Goal: Communication & Community: Share content

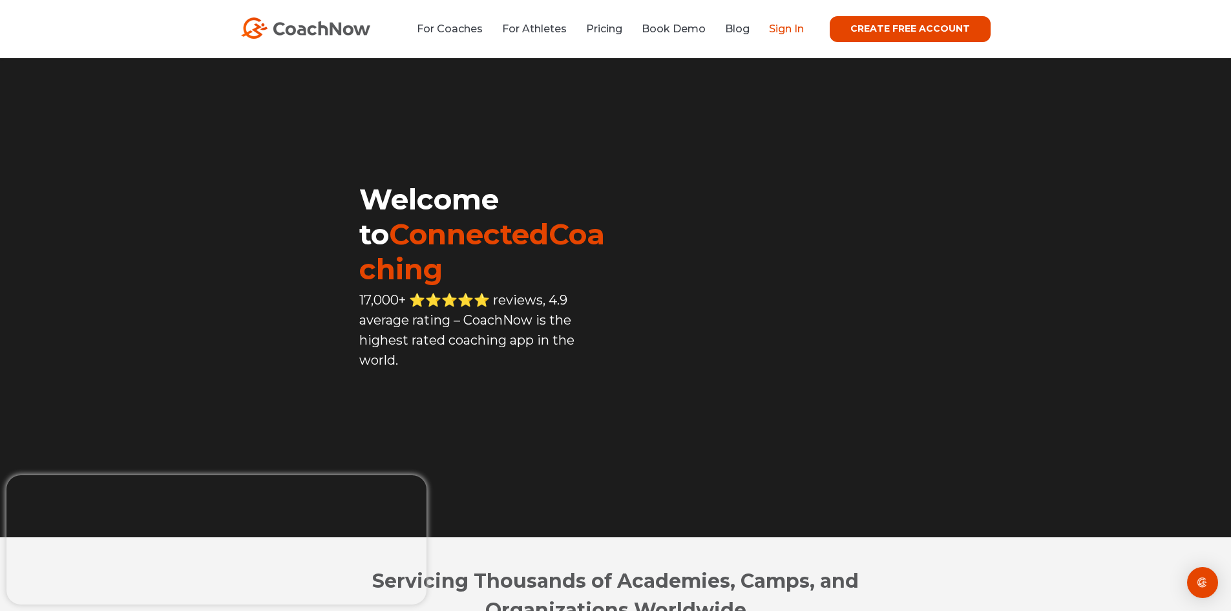
click at [776, 27] on link "Sign In" at bounding box center [786, 29] width 35 height 12
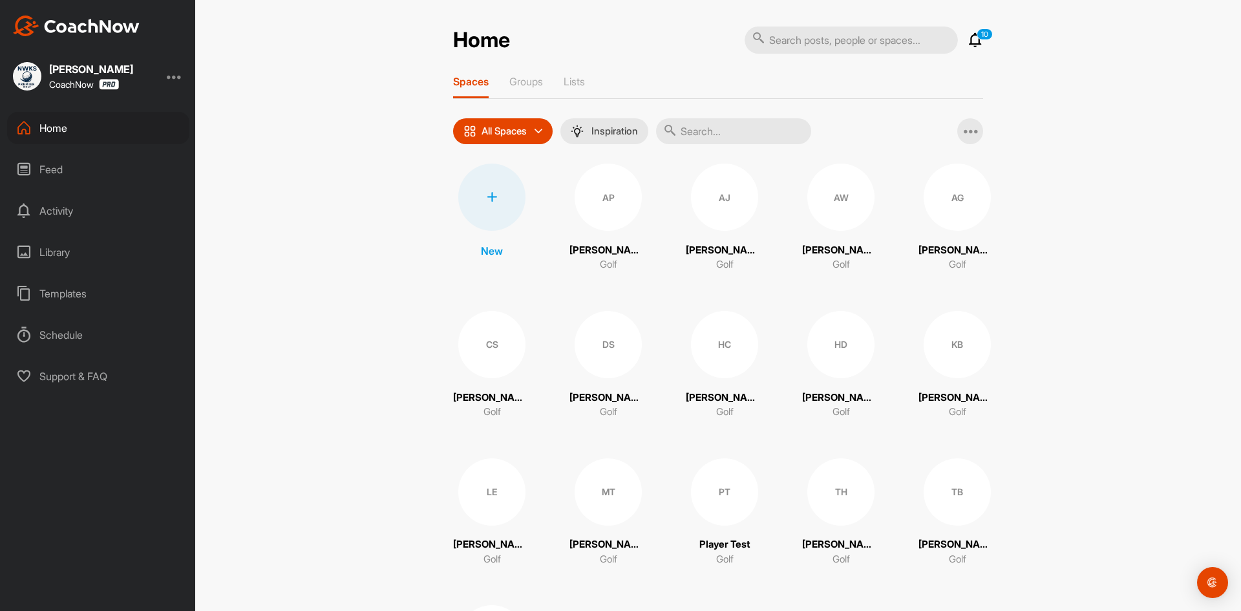
click at [58, 172] on div "Feed" at bounding box center [98, 169] width 182 height 32
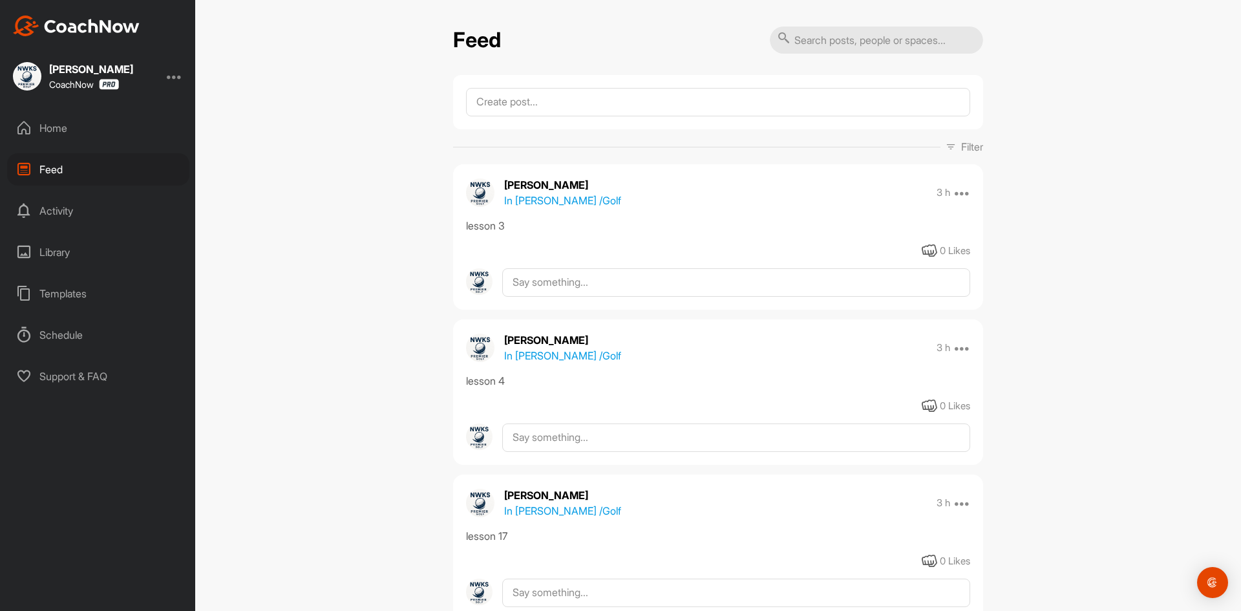
click at [113, 129] on div "Home" at bounding box center [98, 128] width 182 height 32
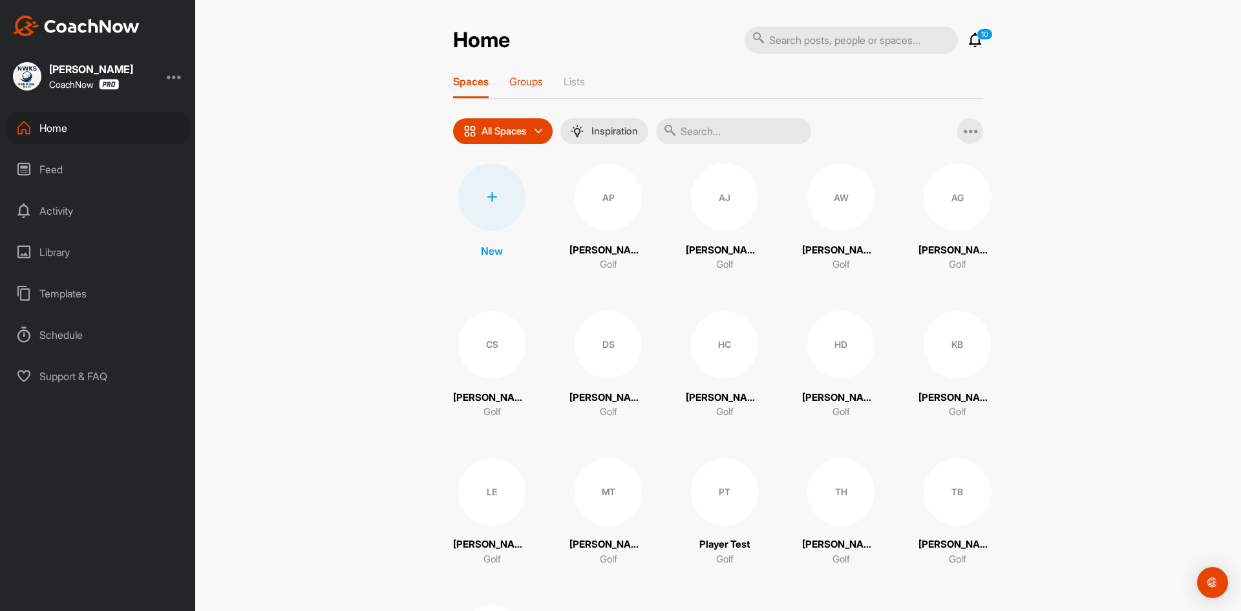
click at [527, 78] on p "Groups" at bounding box center [526, 81] width 34 height 13
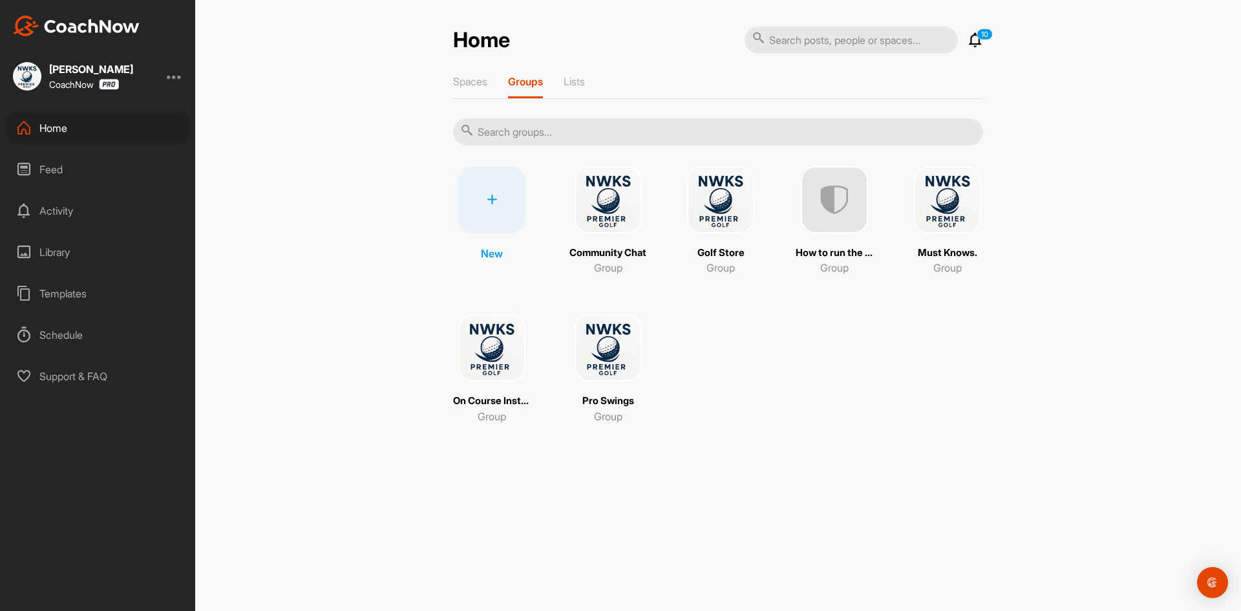
click at [493, 338] on img at bounding box center [491, 347] width 67 height 67
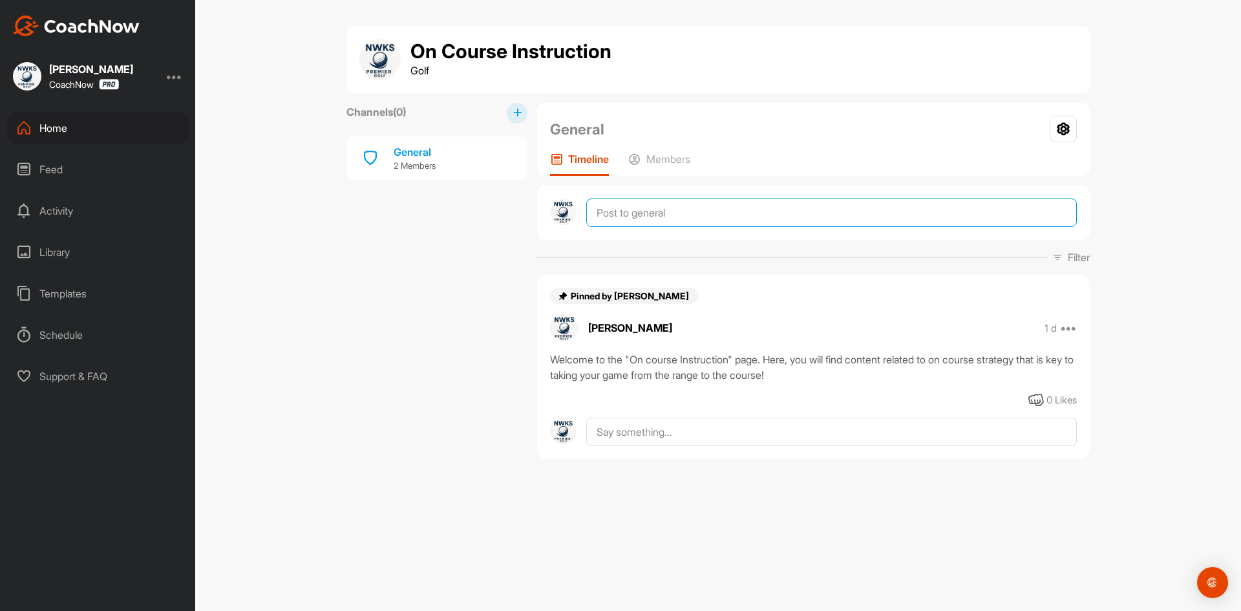
click at [686, 215] on textarea at bounding box center [831, 212] width 491 height 28
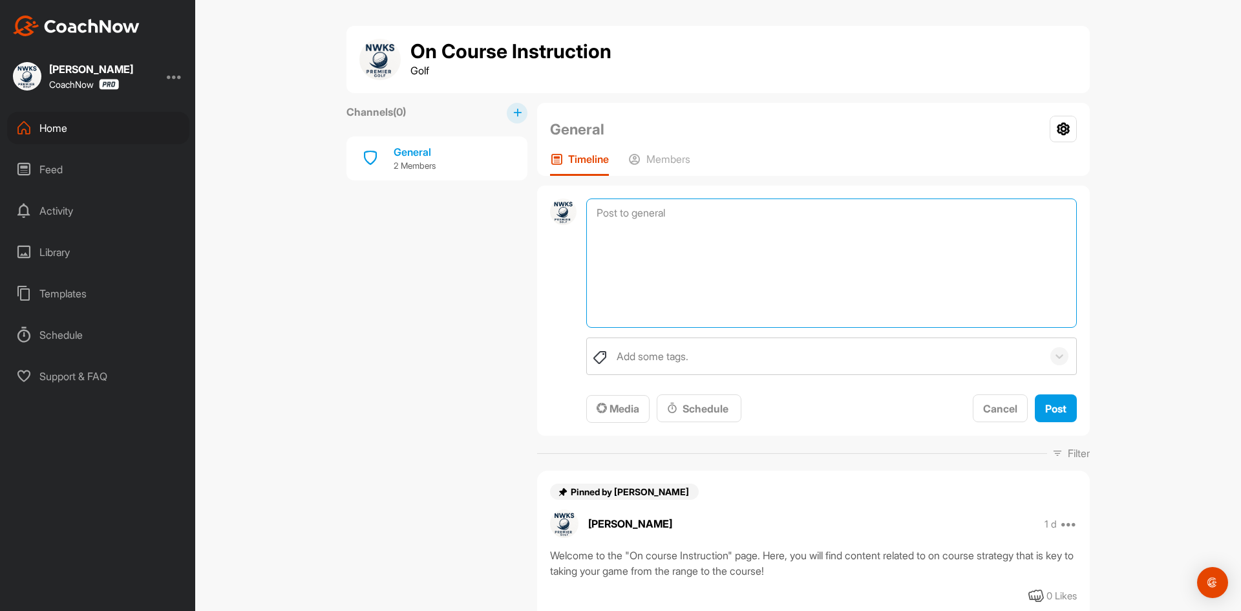
paste textarea "[URL][DOMAIN_NAME]"
click at [587, 215] on textarea "[URL][DOMAIN_NAME]" at bounding box center [831, 262] width 491 height 129
type textarea "Read this article for course management strategy! [URL][DOMAIN_NAME]"
click at [1063, 400] on button "Post" at bounding box center [1056, 408] width 42 height 28
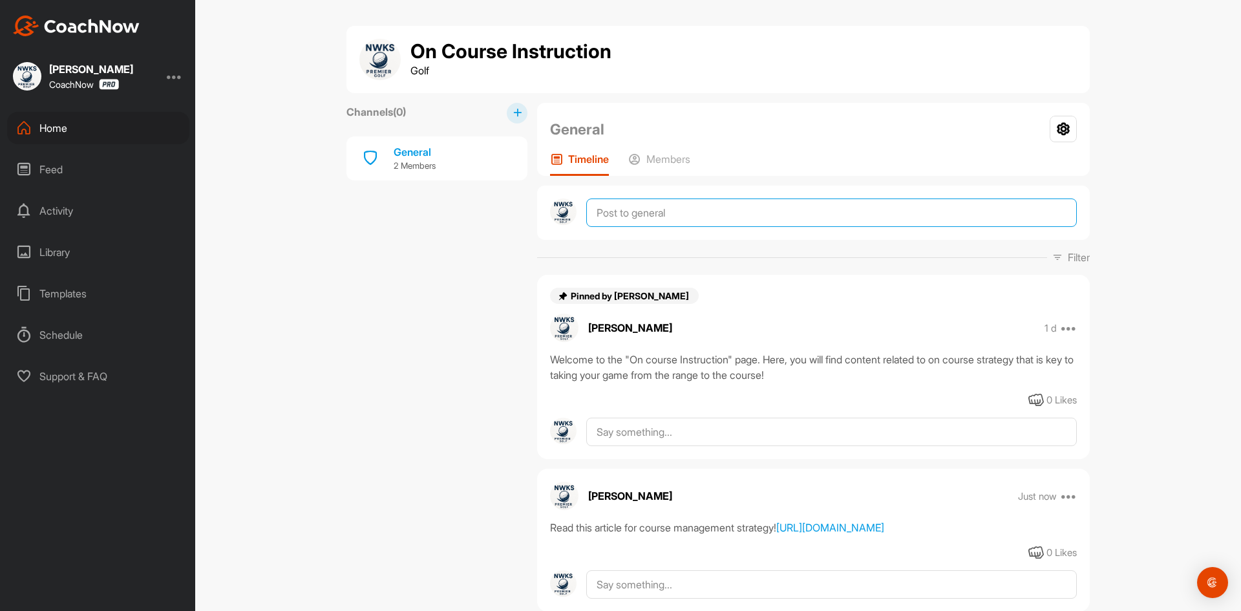
click at [674, 206] on textarea at bounding box center [831, 212] width 491 height 28
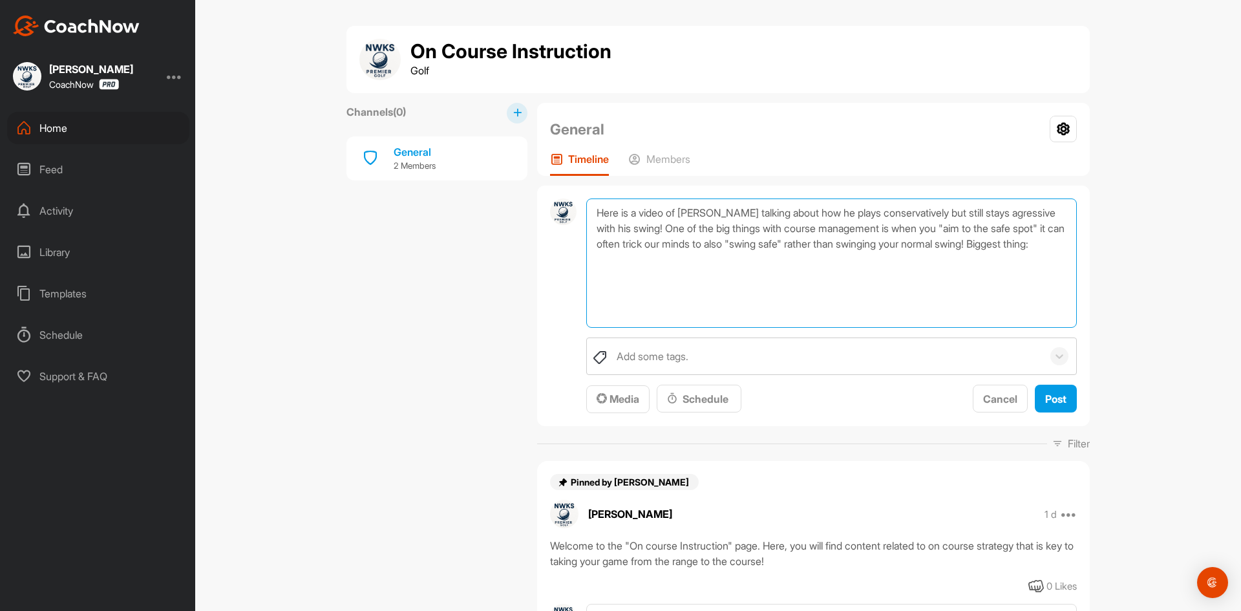
click at [1014, 244] on textarea "Here is a video of [PERSON_NAME] talking about how he plays conservatively but …" at bounding box center [831, 262] width 491 height 129
click at [633, 260] on textarea "Here is a video of [PERSON_NAME] talking about how he plays conservatively but …" at bounding box center [831, 262] width 491 height 129
click at [686, 257] on textarea "Here is a video of [PERSON_NAME] talking about how he plays conservatively but …" at bounding box center [831, 262] width 491 height 129
click at [812, 261] on textarea "Here is a video of [PERSON_NAME] talking about how he plays conservatively but …" at bounding box center [831, 262] width 491 height 129
click at [819, 262] on textarea "Here is a video of [PERSON_NAME] talking about how he plays conservatively but …" at bounding box center [831, 262] width 491 height 129
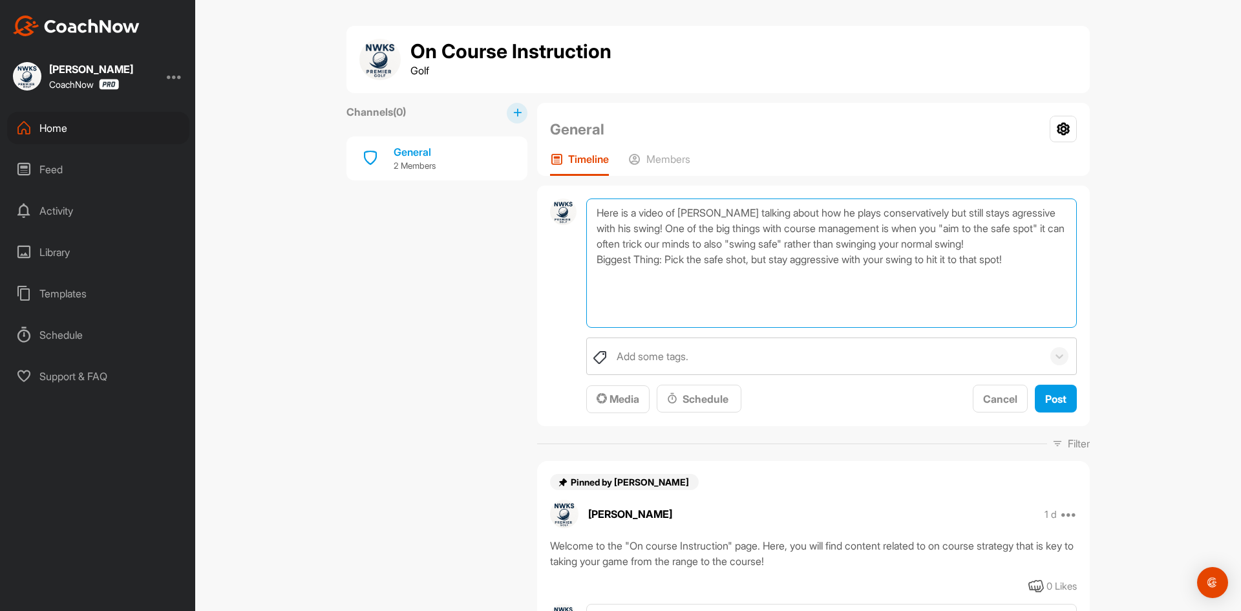
click at [819, 263] on textarea "Here is a video of [PERSON_NAME] talking about how he plays conservatively but …" at bounding box center [831, 262] width 491 height 129
drag, startPoint x: 685, startPoint y: 300, endPoint x: 681, endPoint y: 284, distance: 16.5
click at [684, 297] on textarea "Here is a video of [PERSON_NAME] talking about how he plays conservatively but …" at bounding box center [831, 262] width 491 height 129
paste textarea "[URL][DOMAIN_NAME]"
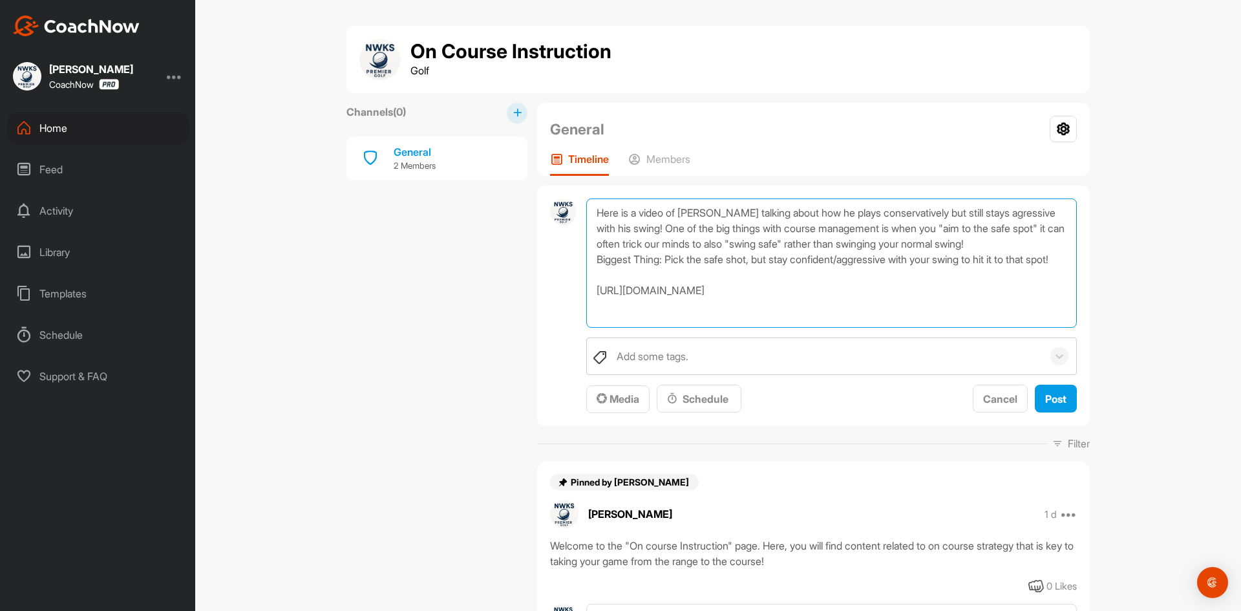
type textarea "Here is a video of [PERSON_NAME] talking about how he plays conservatively but …"
click at [450, 349] on div "Channels ( 0 ) General 2 Members" at bounding box center [436, 455] width 181 height 705
click at [1060, 394] on span "Post" at bounding box center [1055, 398] width 21 height 13
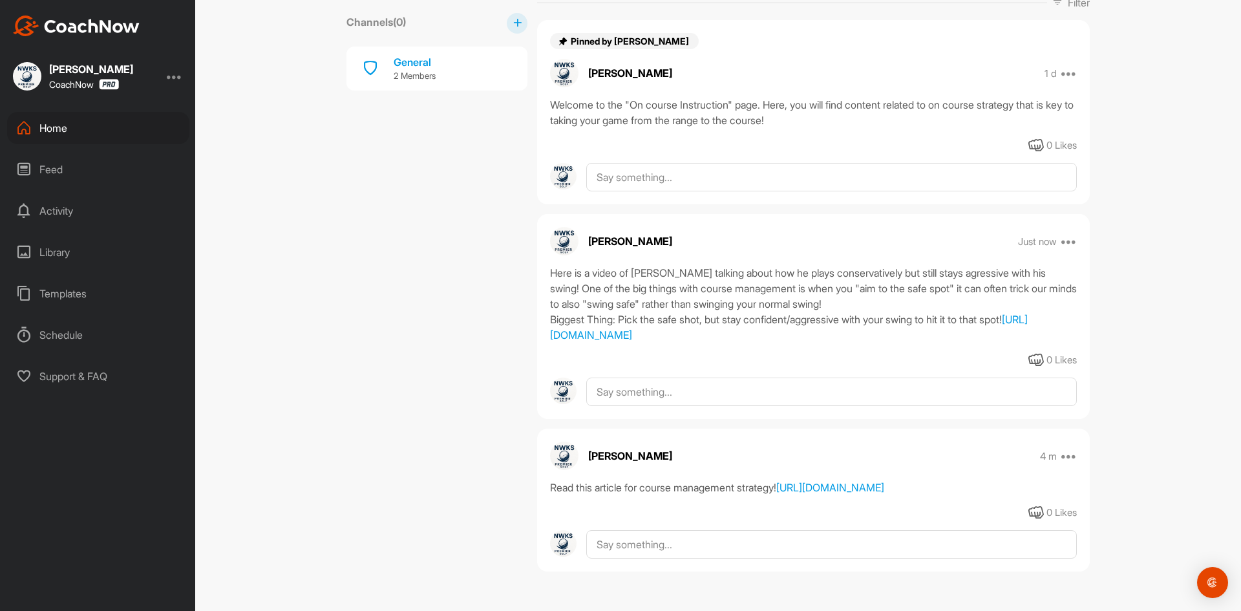
scroll to position [172, 0]
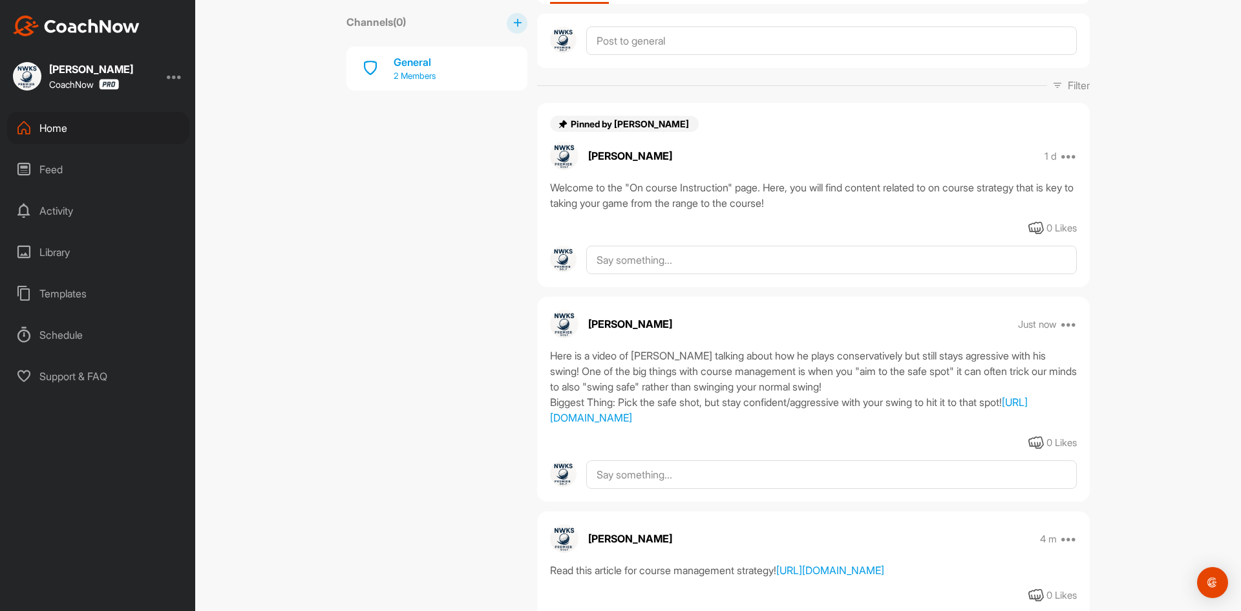
click at [410, 72] on p "2 Members" at bounding box center [415, 76] width 42 height 13
click at [404, 65] on div "General" at bounding box center [415, 62] width 42 height 16
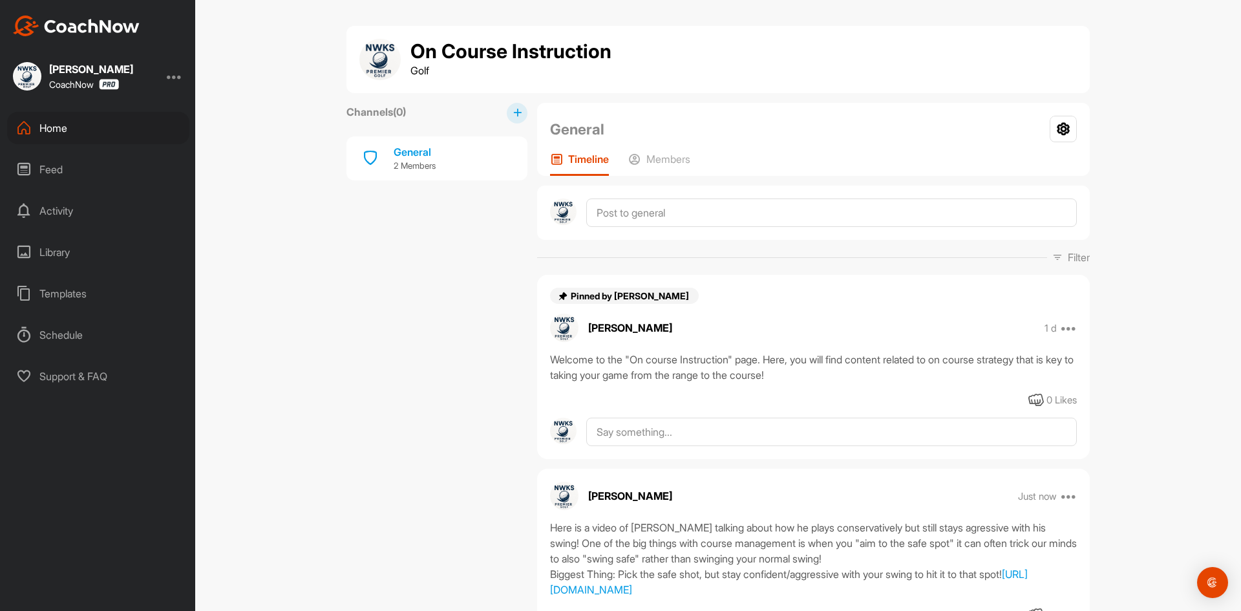
click at [513, 109] on icon at bounding box center [517, 113] width 8 height 8
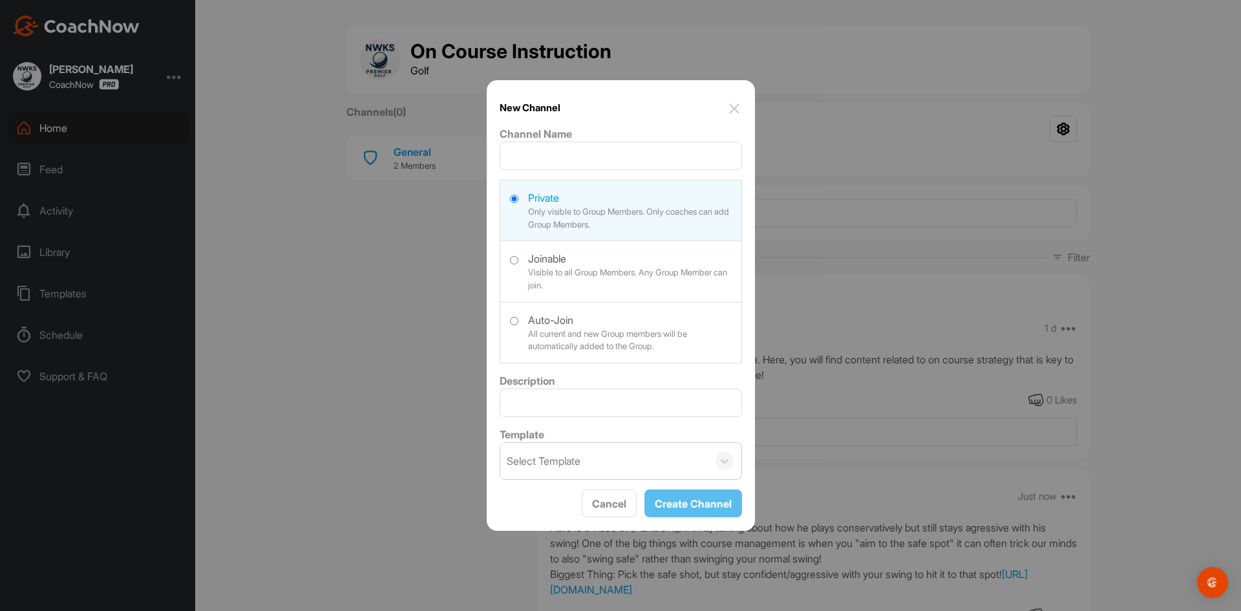
click at [731, 111] on img at bounding box center [735, 109] width 16 height 16
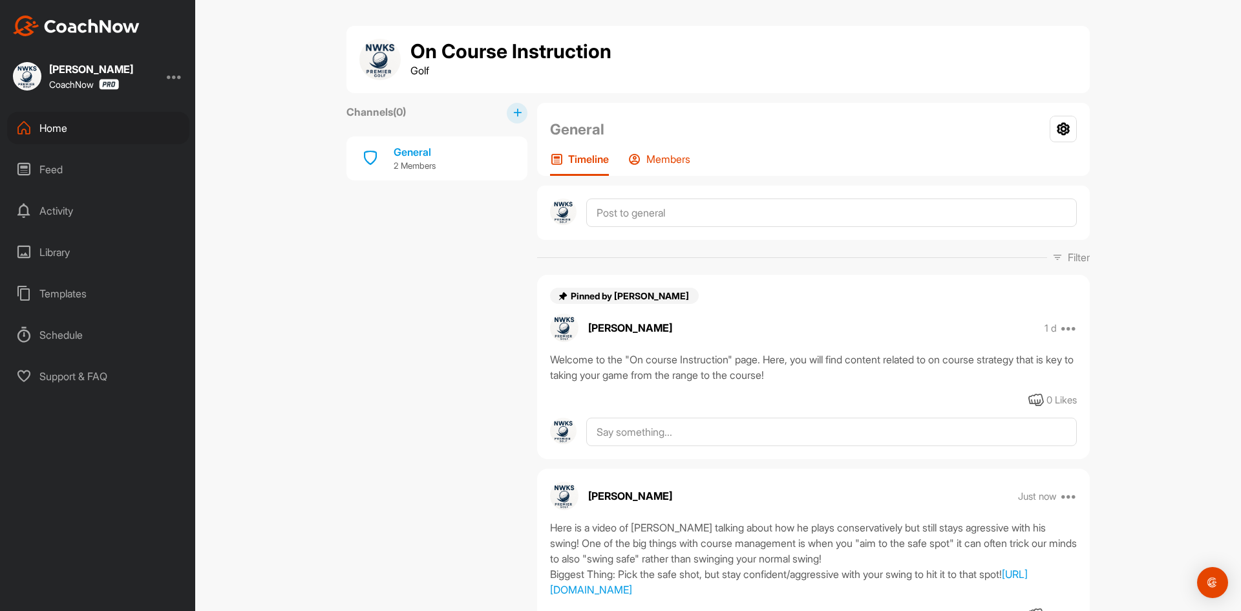
click at [659, 155] on p "Members" at bounding box center [668, 159] width 44 height 13
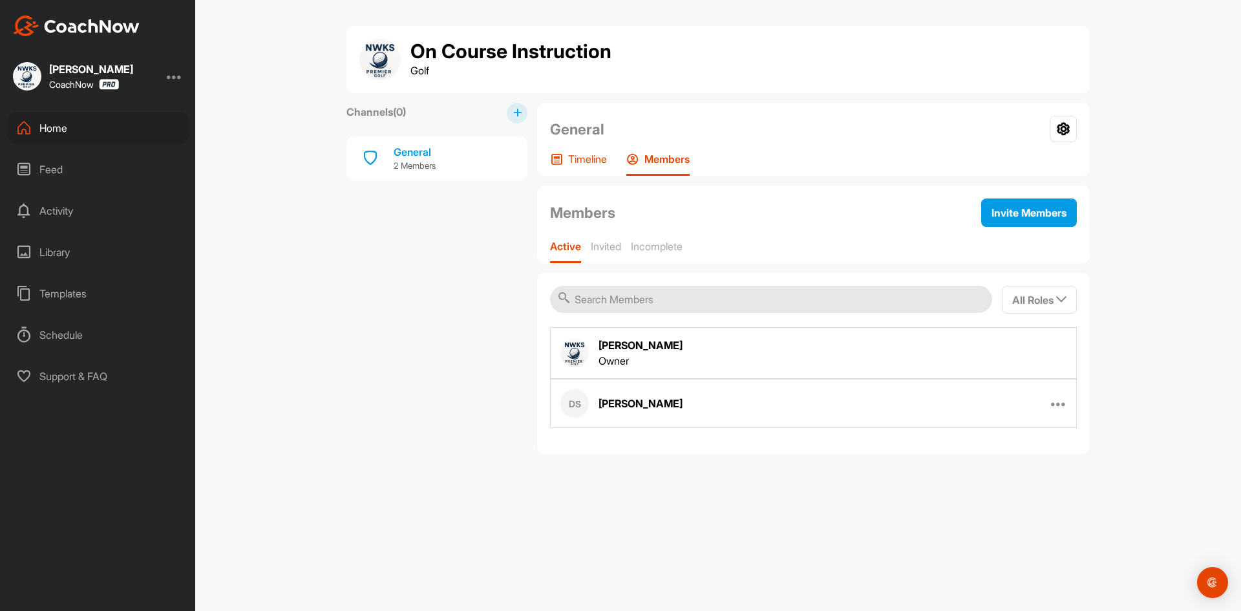
click at [588, 156] on p "Timeline" at bounding box center [587, 159] width 39 height 13
